Goal: Check status

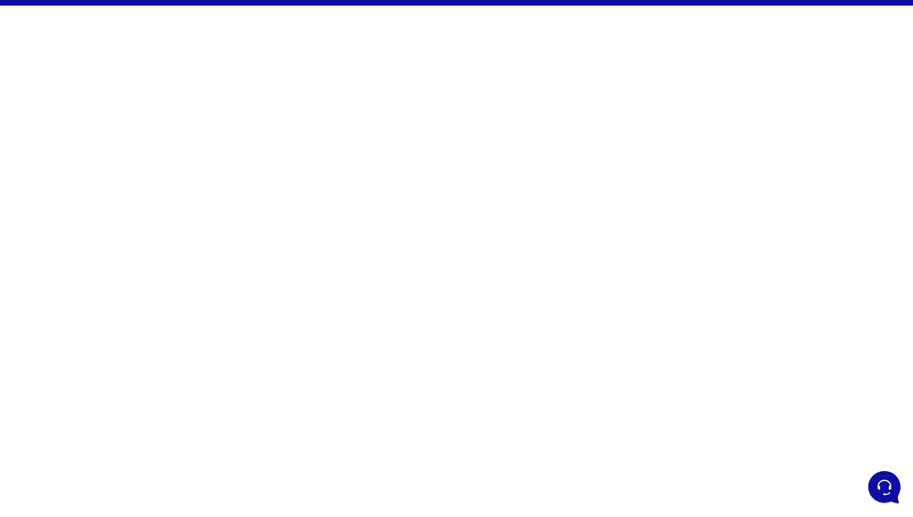
scroll to position [37, 0]
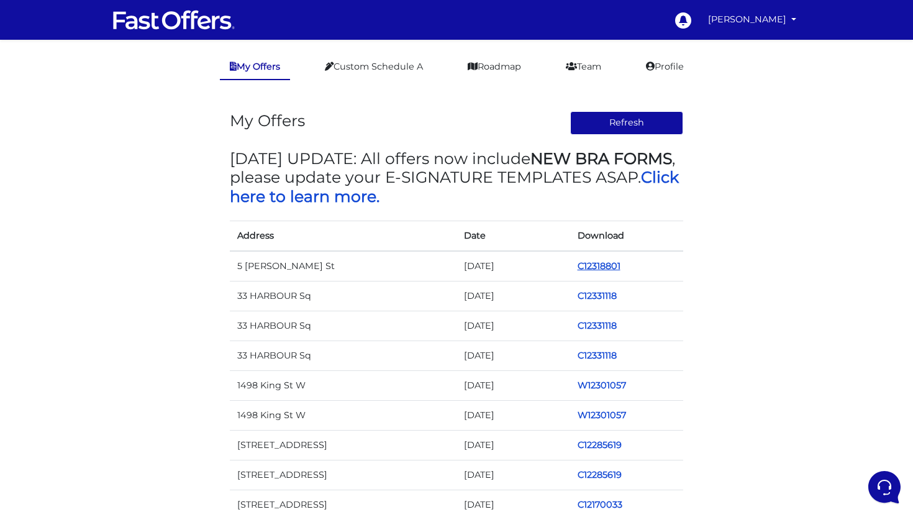
click at [597, 262] on link "C12318801" at bounding box center [599, 265] width 43 height 11
click at [597, 266] on link "C12318801" at bounding box center [599, 265] width 43 height 11
